Goal: Find specific page/section: Find specific page/section

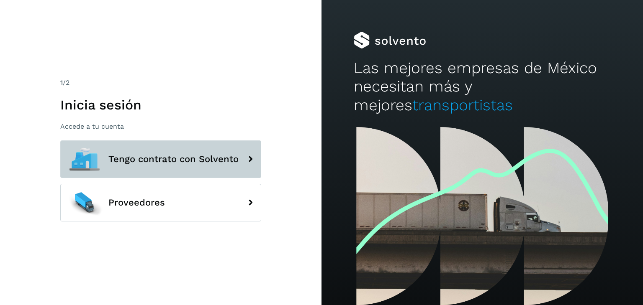
click at [242, 164] on icon at bounding box center [250, 159] width 17 height 17
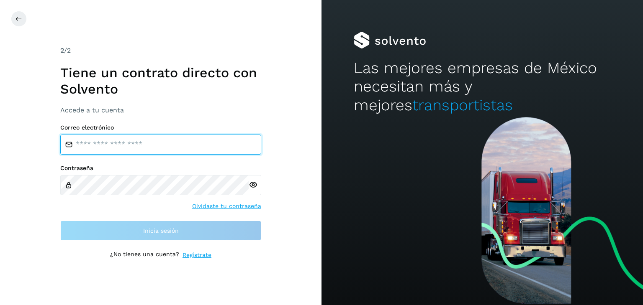
click at [159, 146] on input "email" at bounding box center [160, 145] width 201 height 20
type input "**********"
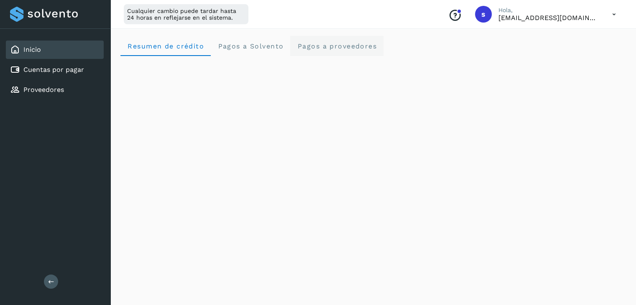
click at [326, 47] on span "Pagos a proveedores" at bounding box center [337, 46] width 80 height 8
click at [173, 45] on span "Resumen de crédito" at bounding box center [165, 46] width 77 height 8
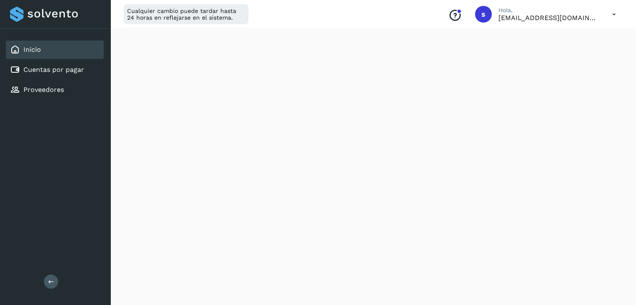
scroll to position [84, 0]
